Goal: Check status: Check status

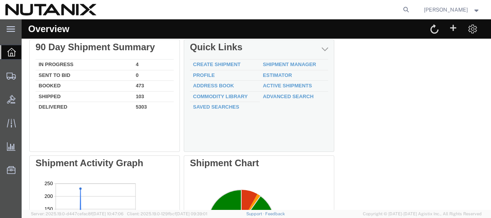
scroll to position [7, 0]
click at [286, 88] on link "Active Shipments" at bounding box center [287, 86] width 49 height 6
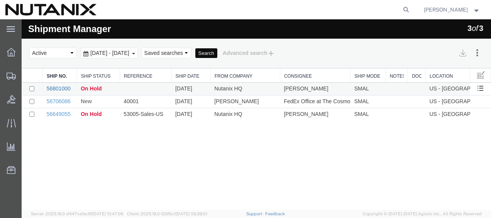
click at [66, 85] on link "56801000" at bounding box center [59, 88] width 24 height 6
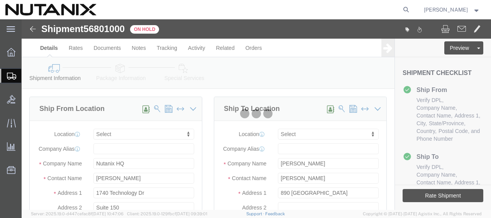
select select
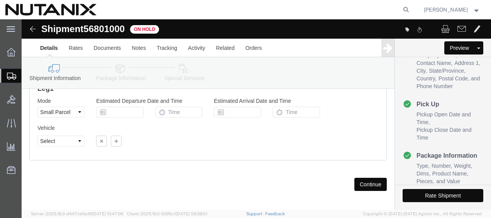
scroll to position [675, 0]
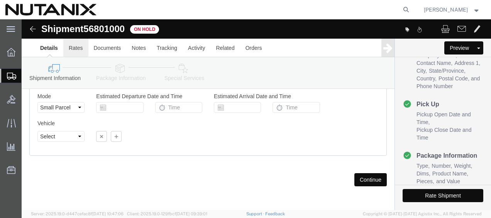
click link "Rates"
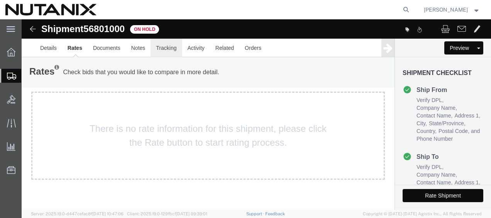
click at [159, 47] on link "Tracking" at bounding box center [165, 48] width 31 height 19
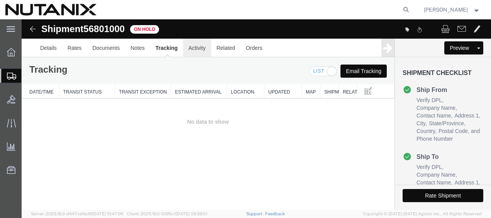
click at [191, 51] on link "Activity" at bounding box center [197, 48] width 28 height 19
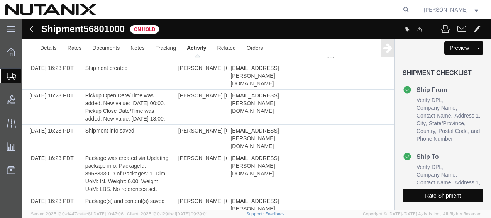
scroll to position [195, 0]
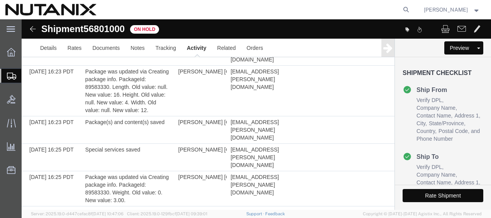
click at [402, 142] on ul "Verify DPL Company Name Contact Name Address 1 City State/Province Country Post…" at bounding box center [442, 119] width 81 height 46
